Goal: Task Accomplishment & Management: Manage account settings

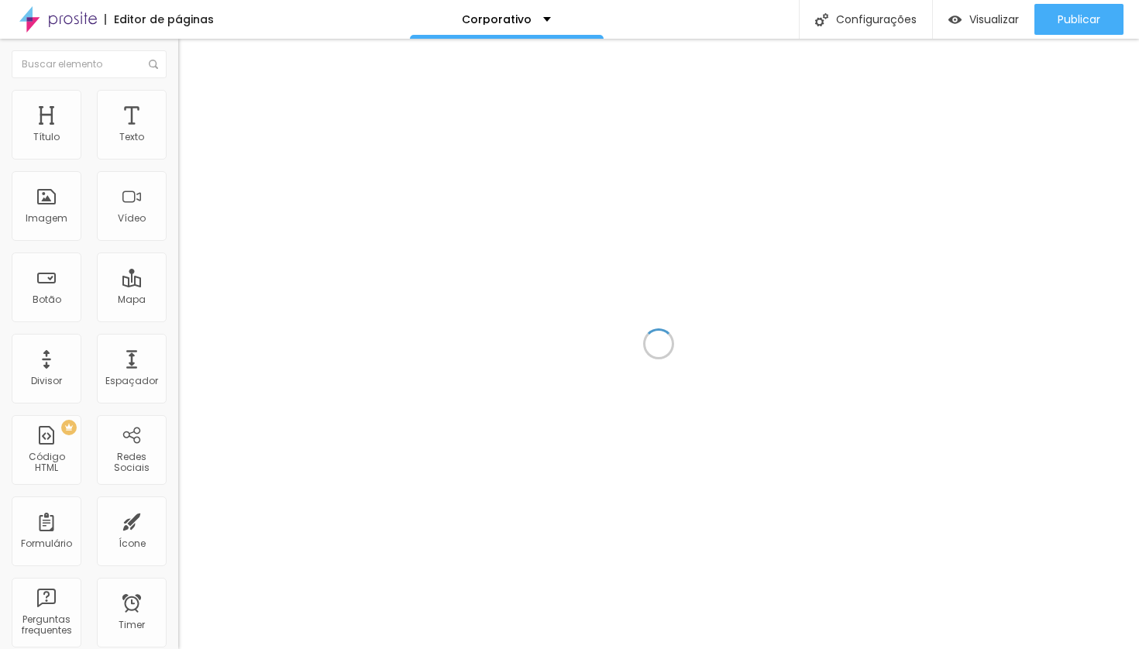
click at [289, 30] on div "Editor de páginas Corporativo Configurações Configurações da página Clique para…" at bounding box center [569, 19] width 1139 height 39
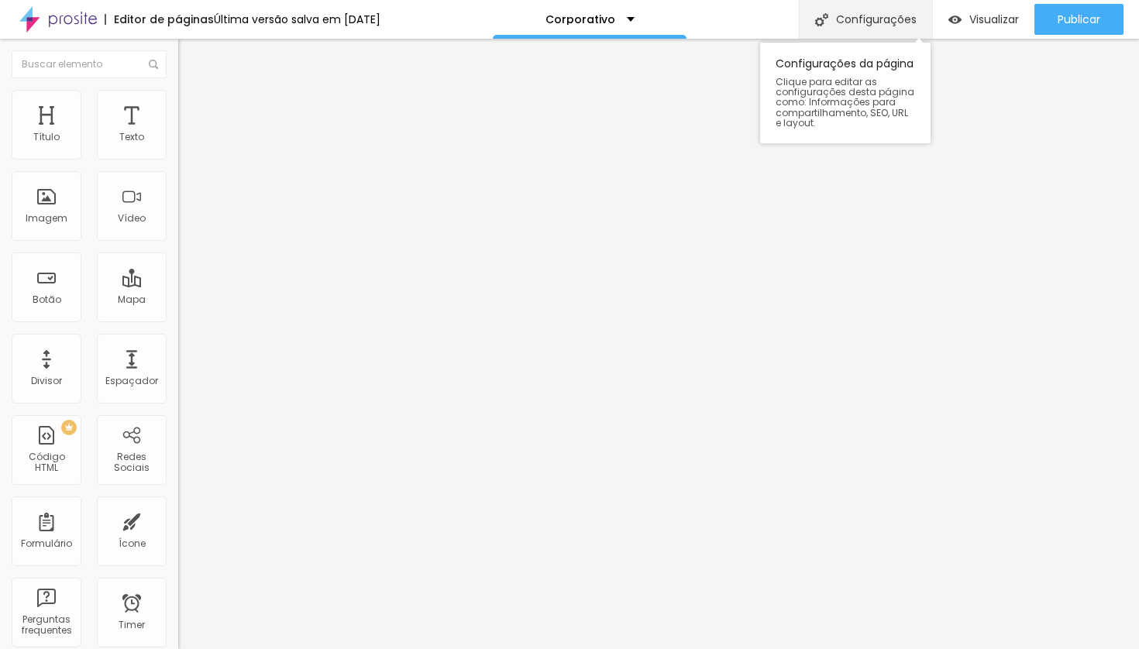
click at [845, 26] on div "Configurações" at bounding box center [865, 19] width 133 height 39
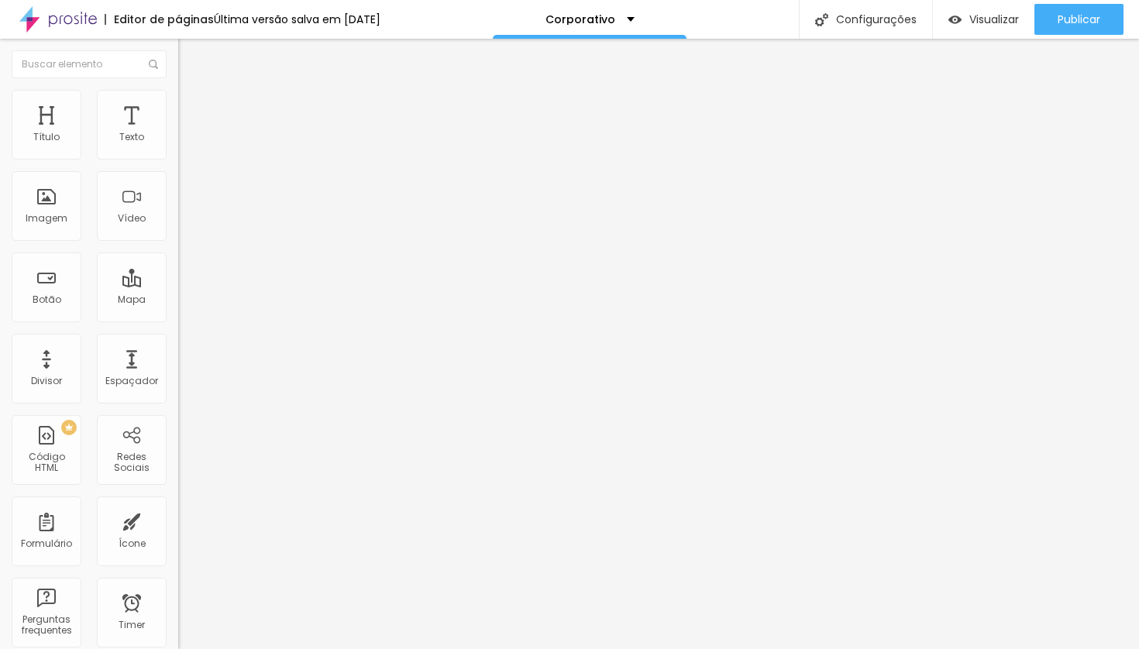
type input "/ensaio-corporativo"
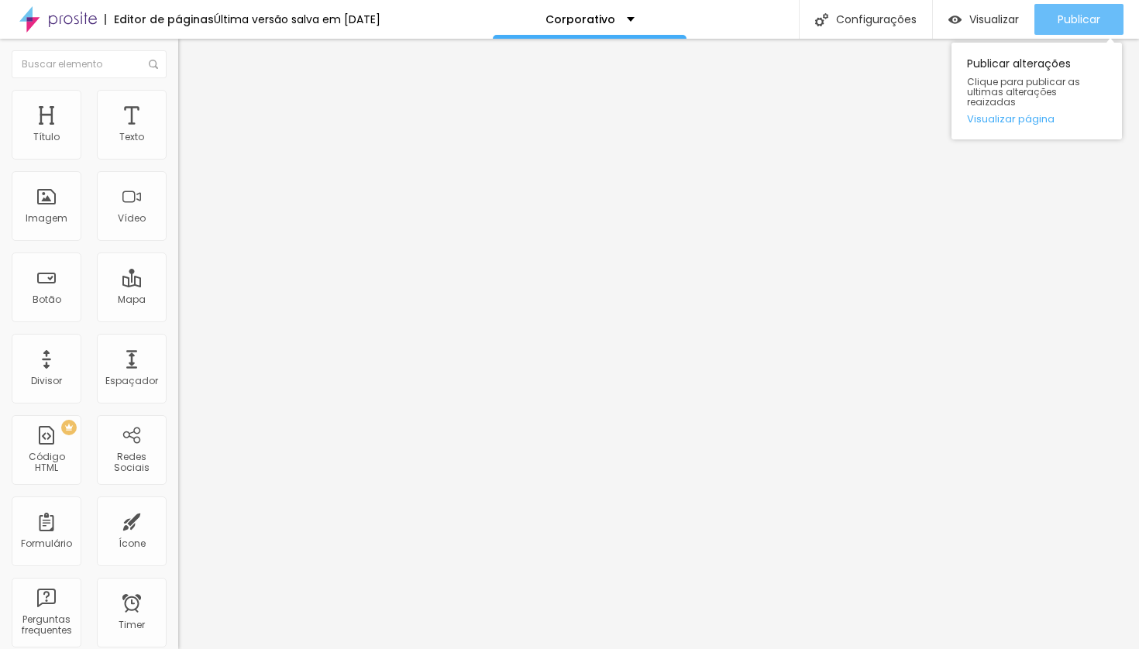
click at [1088, 22] on span "Publicar" at bounding box center [1079, 19] width 43 height 12
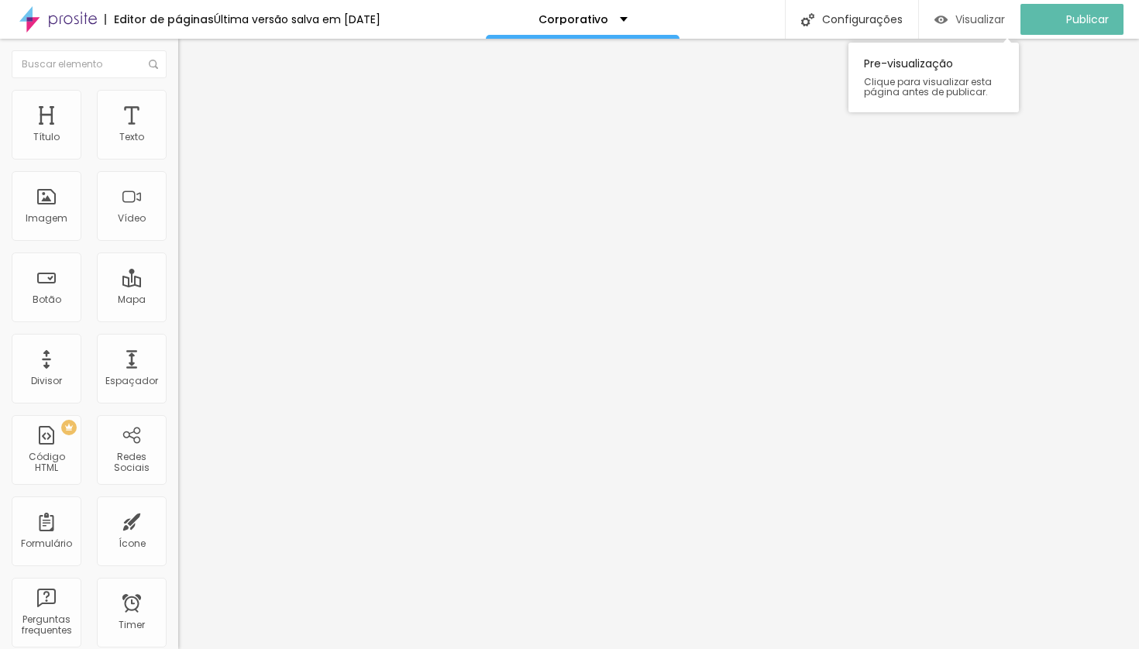
click at [973, 20] on span "Visualizar" at bounding box center [980, 19] width 50 height 12
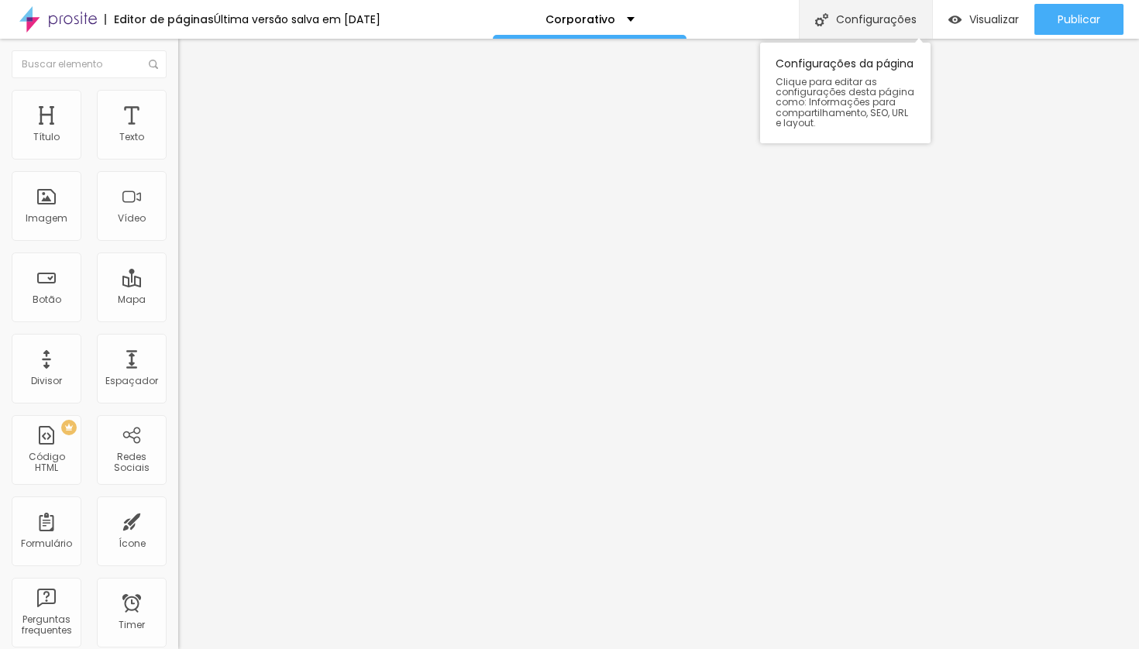
click at [859, 19] on div "Configurações" at bounding box center [865, 19] width 133 height 39
